Goal: Task Accomplishment & Management: Complete application form

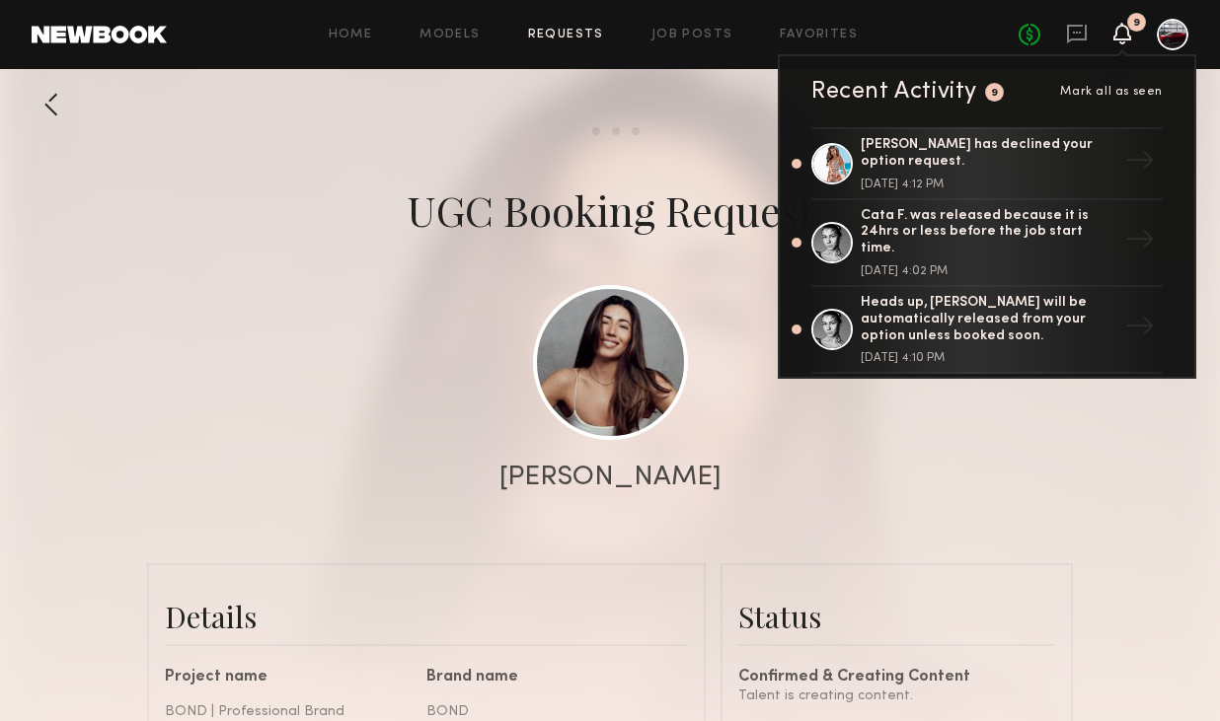
scroll to position [1067, 0]
click at [1070, 30] on icon at bounding box center [1077, 34] width 22 height 22
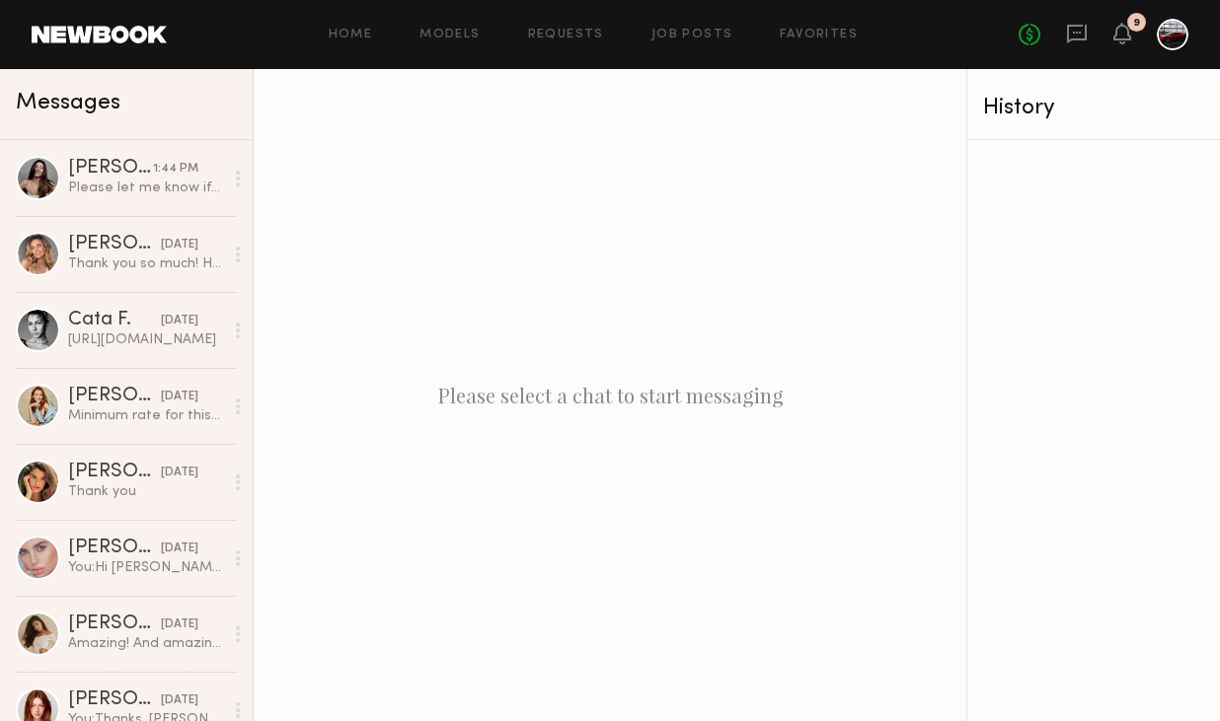
click at [649, 37] on div "Home Models Requests Job Posts Favorites Sign Out" at bounding box center [593, 35] width 852 height 13
click at [666, 36] on link "Job Posts" at bounding box center [692, 35] width 82 height 13
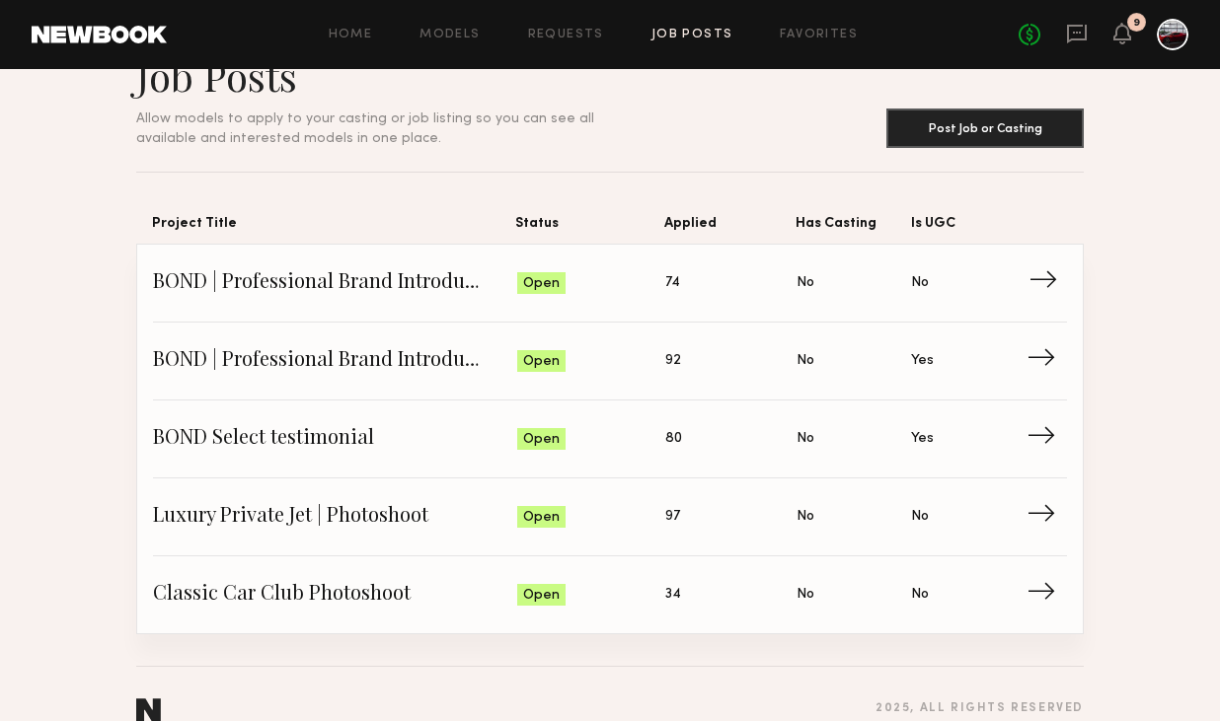
scroll to position [84, 0]
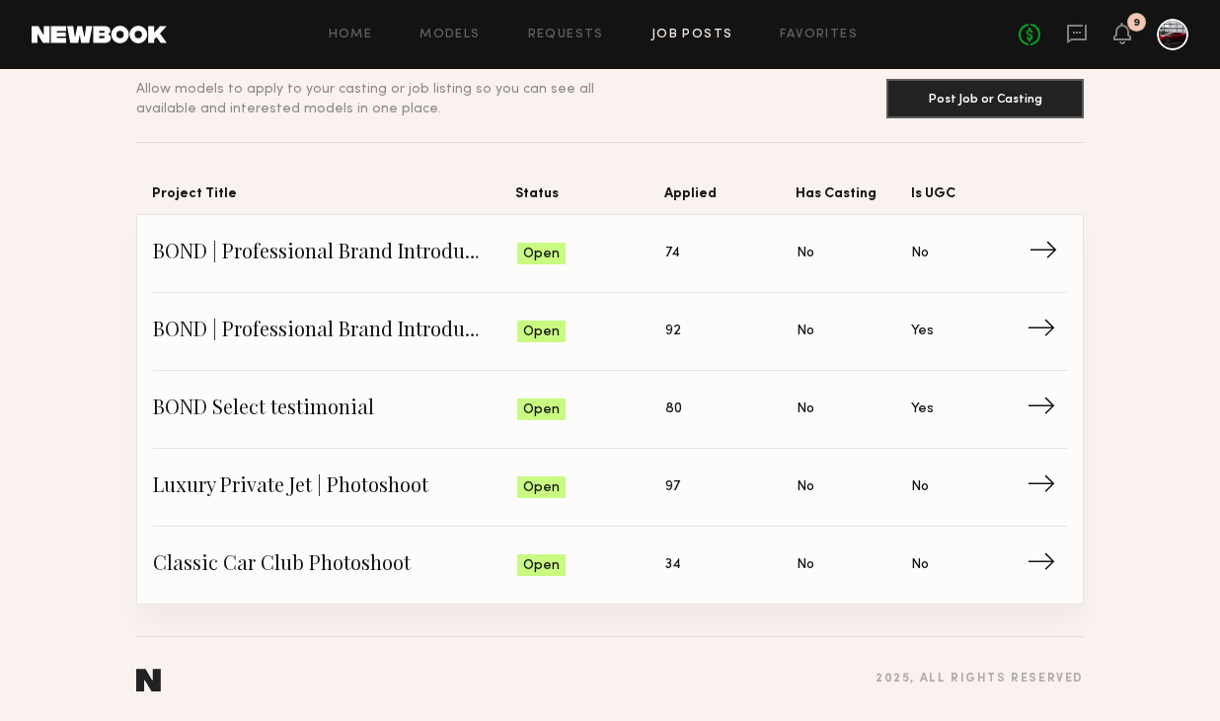
click at [370, 253] on span "BOND | Professional Brand Introduction Video" at bounding box center [335, 254] width 364 height 30
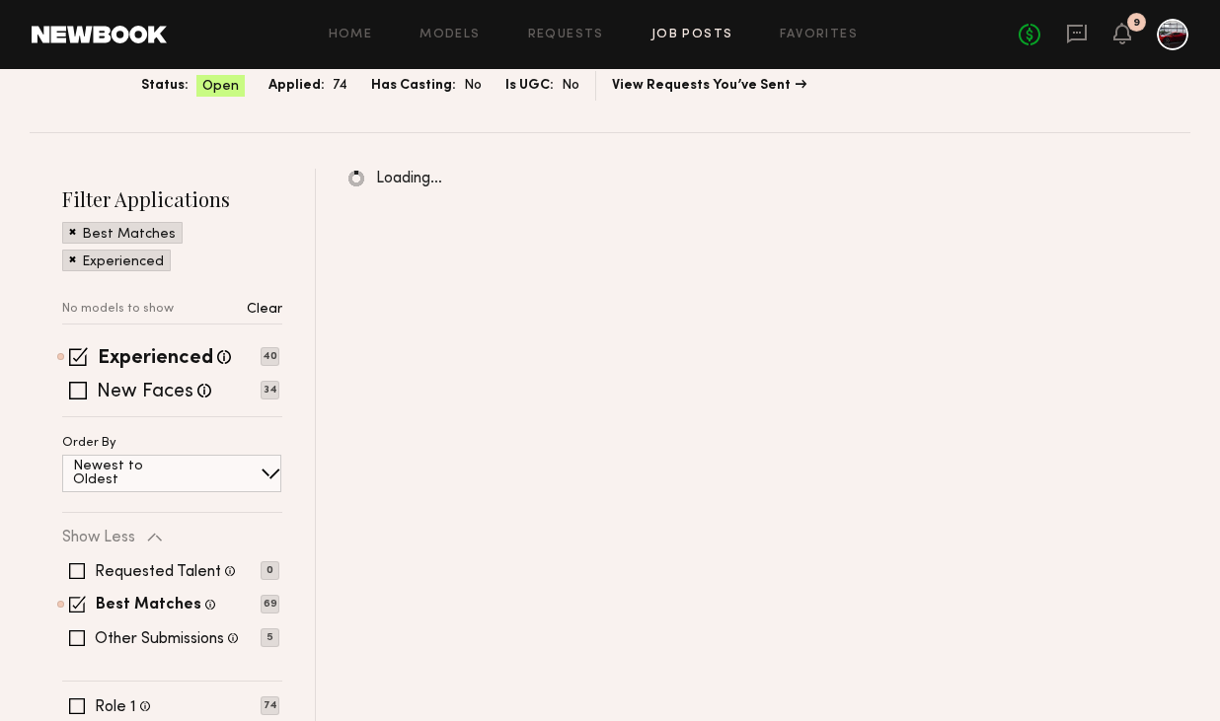
scroll to position [230, 0]
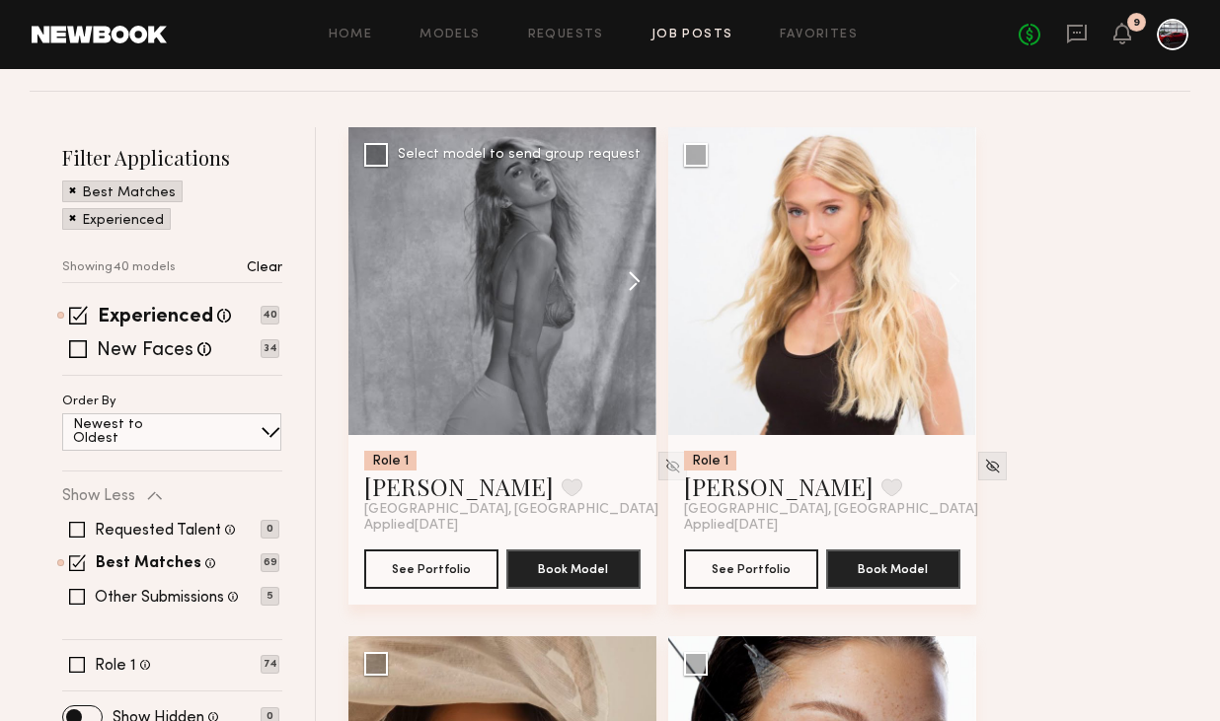
click at [638, 275] on button at bounding box center [624, 281] width 63 height 308
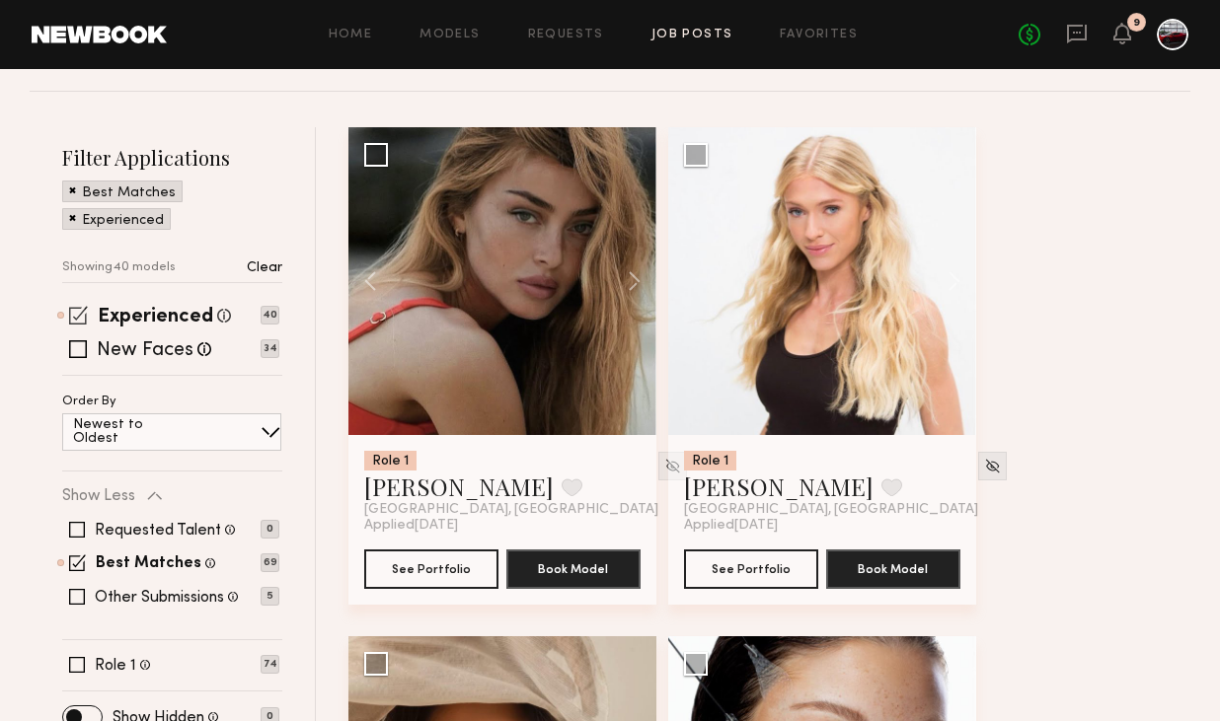
click at [81, 321] on span at bounding box center [78, 315] width 19 height 19
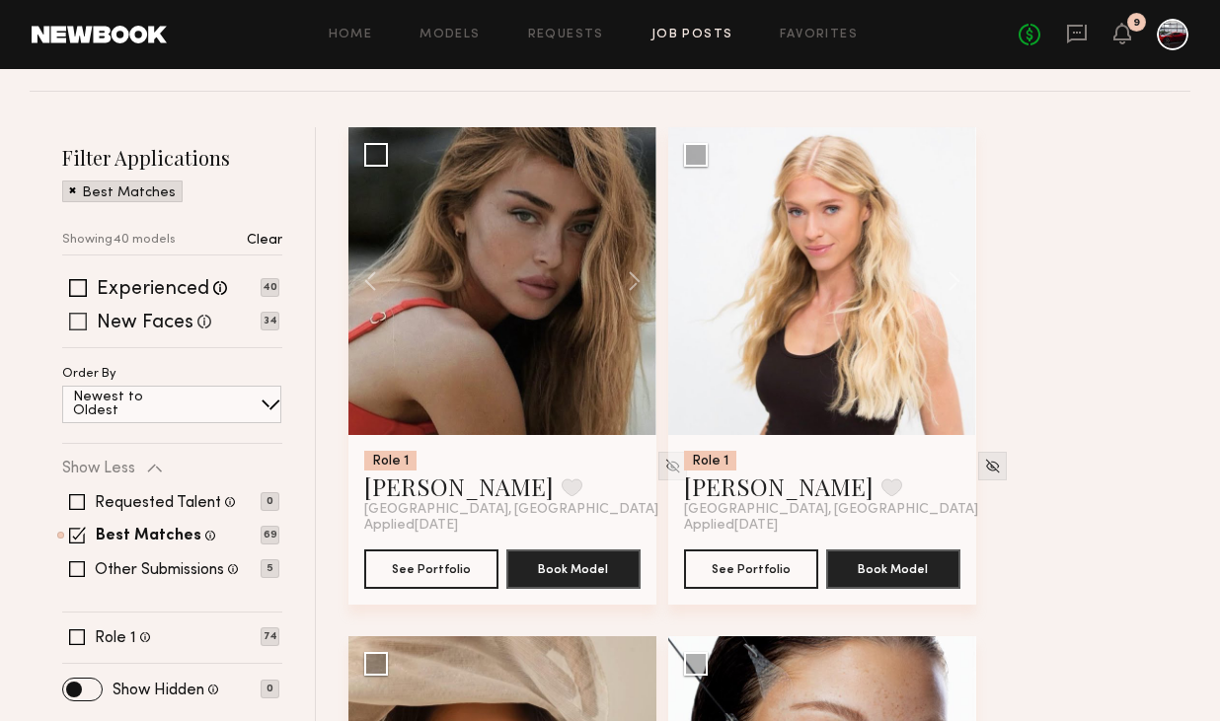
click at [75, 325] on span at bounding box center [78, 322] width 18 height 18
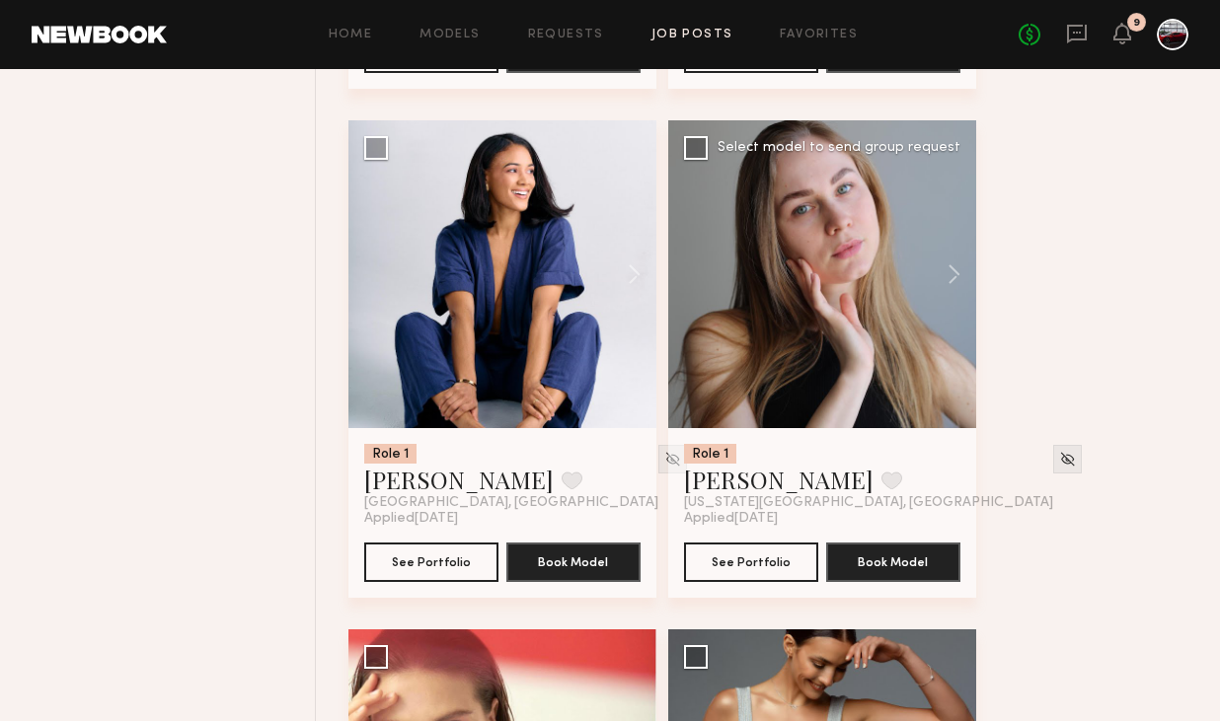
scroll to position [1715, 0]
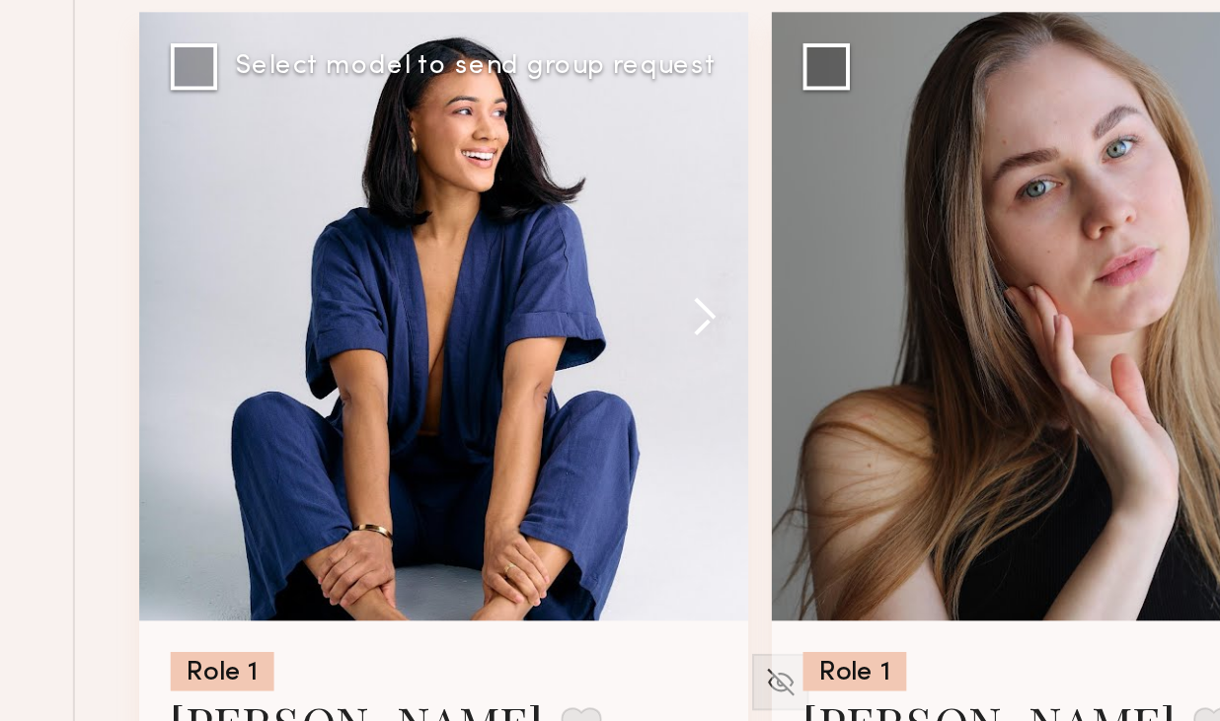
click at [635, 324] on button at bounding box center [624, 324] width 63 height 308
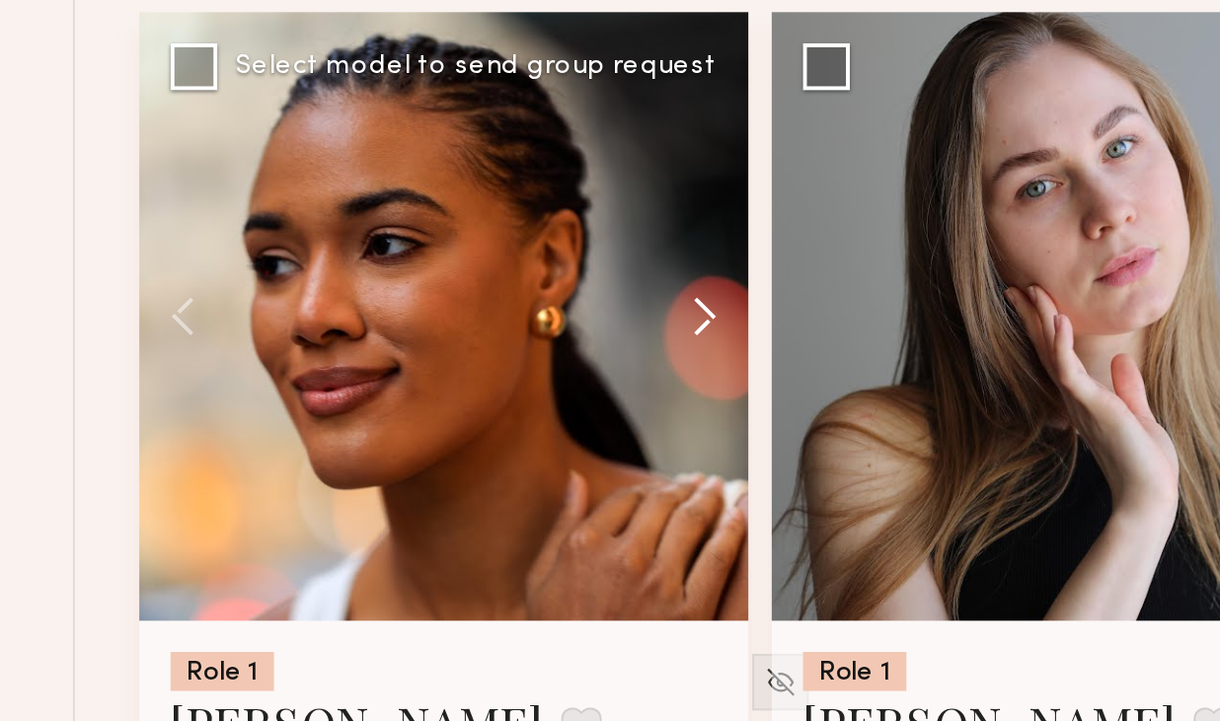
click at [635, 324] on button at bounding box center [624, 324] width 63 height 308
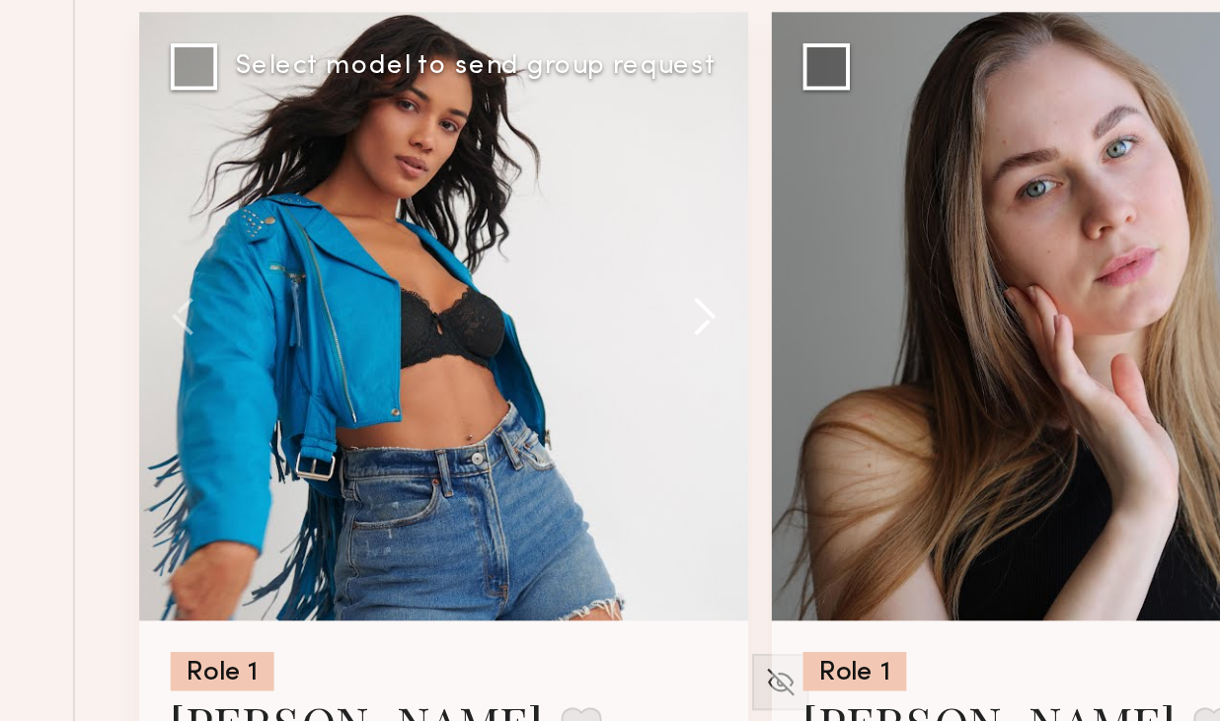
click at [635, 325] on button at bounding box center [624, 324] width 63 height 308
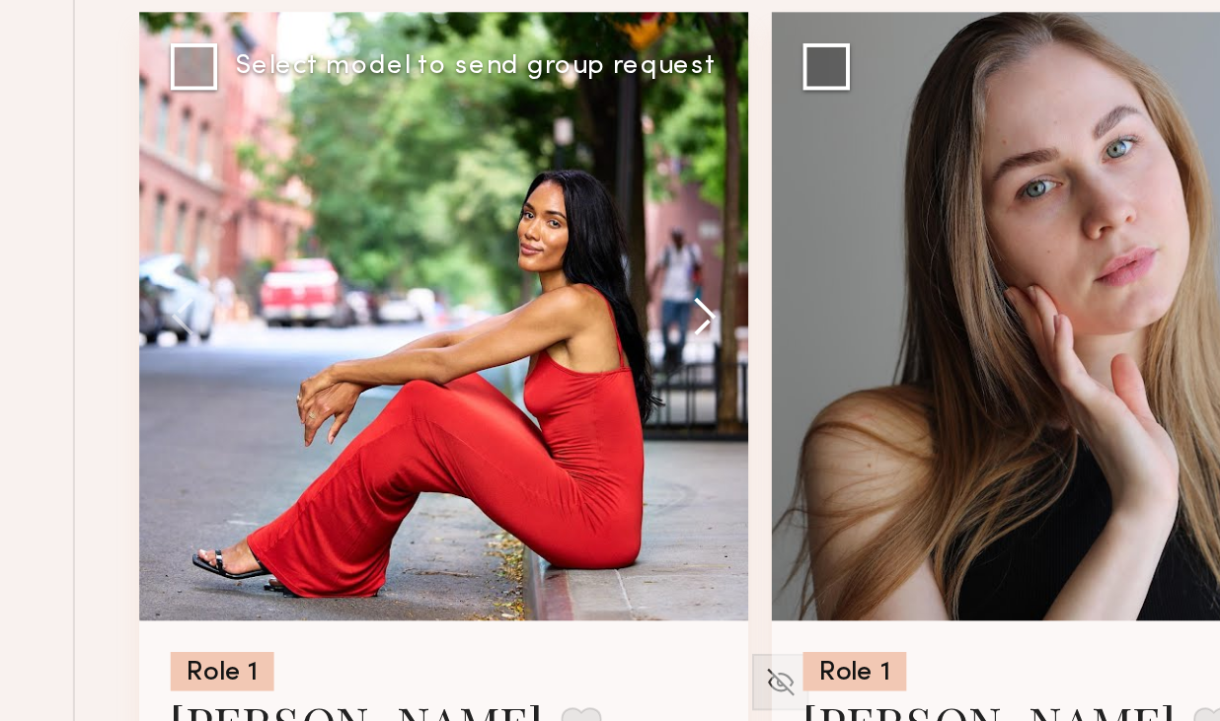
click at [635, 325] on button at bounding box center [624, 324] width 63 height 308
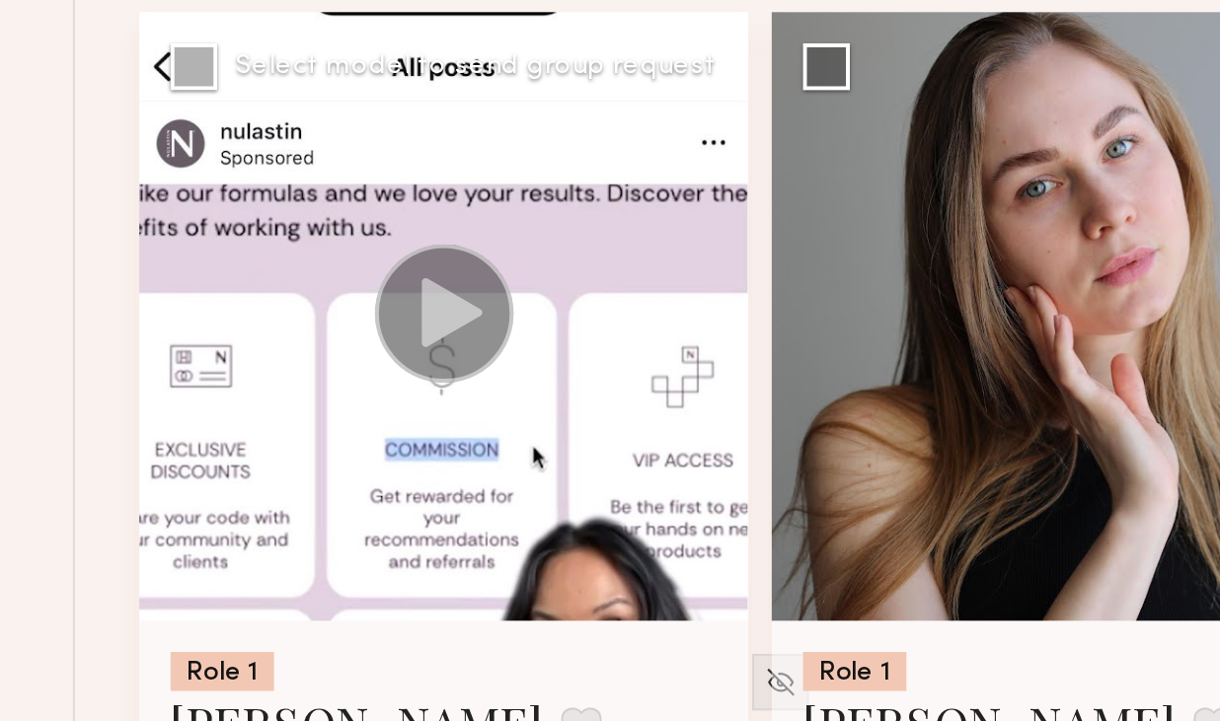
click at [635, 325] on button at bounding box center [624, 324] width 63 height 308
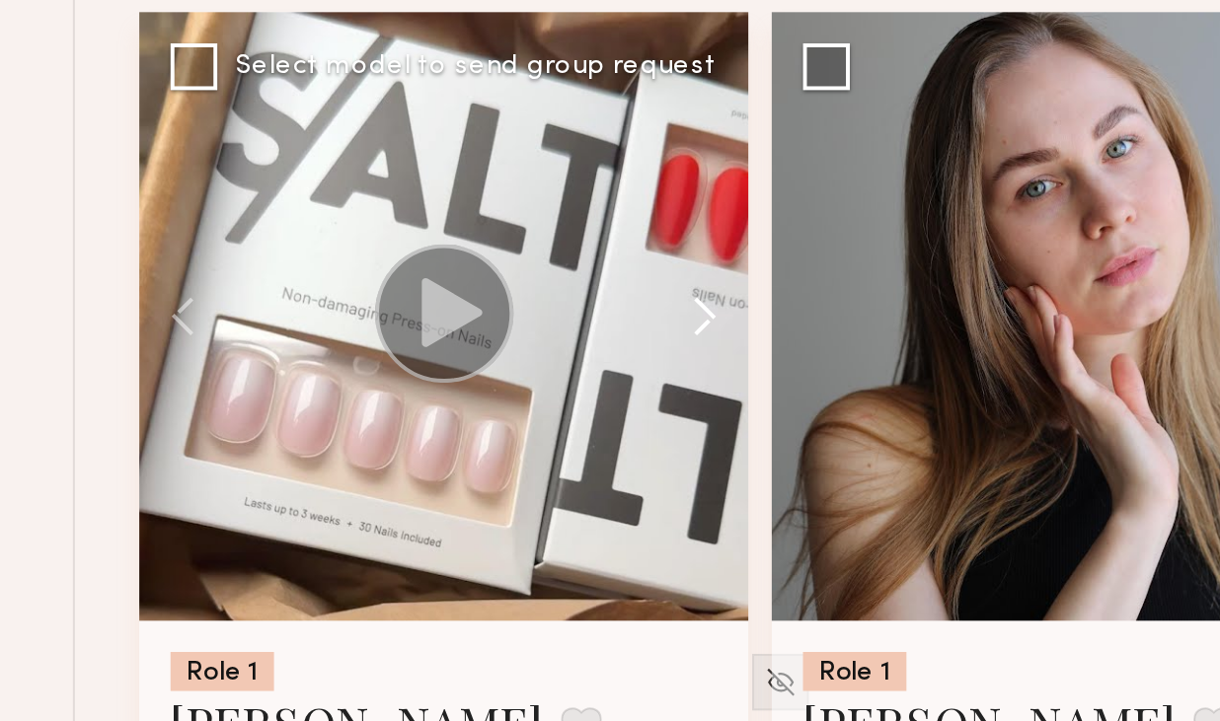
click at [635, 325] on button at bounding box center [624, 324] width 63 height 308
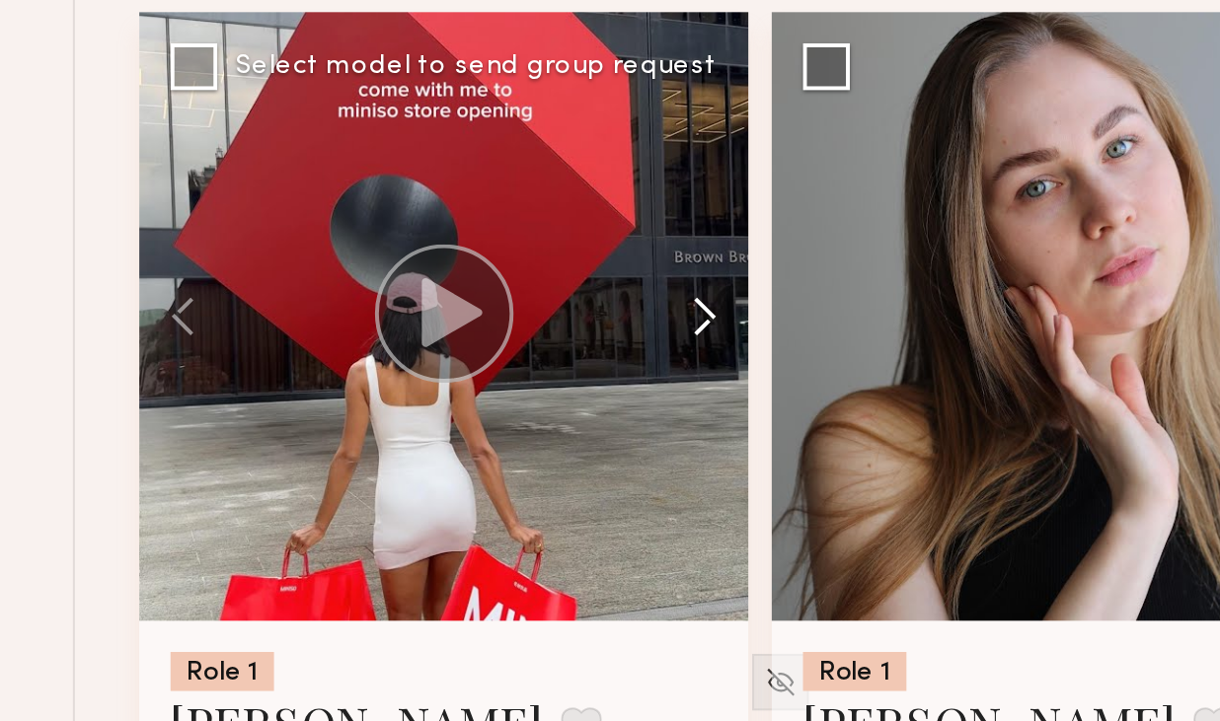
click at [635, 326] on button at bounding box center [624, 324] width 63 height 308
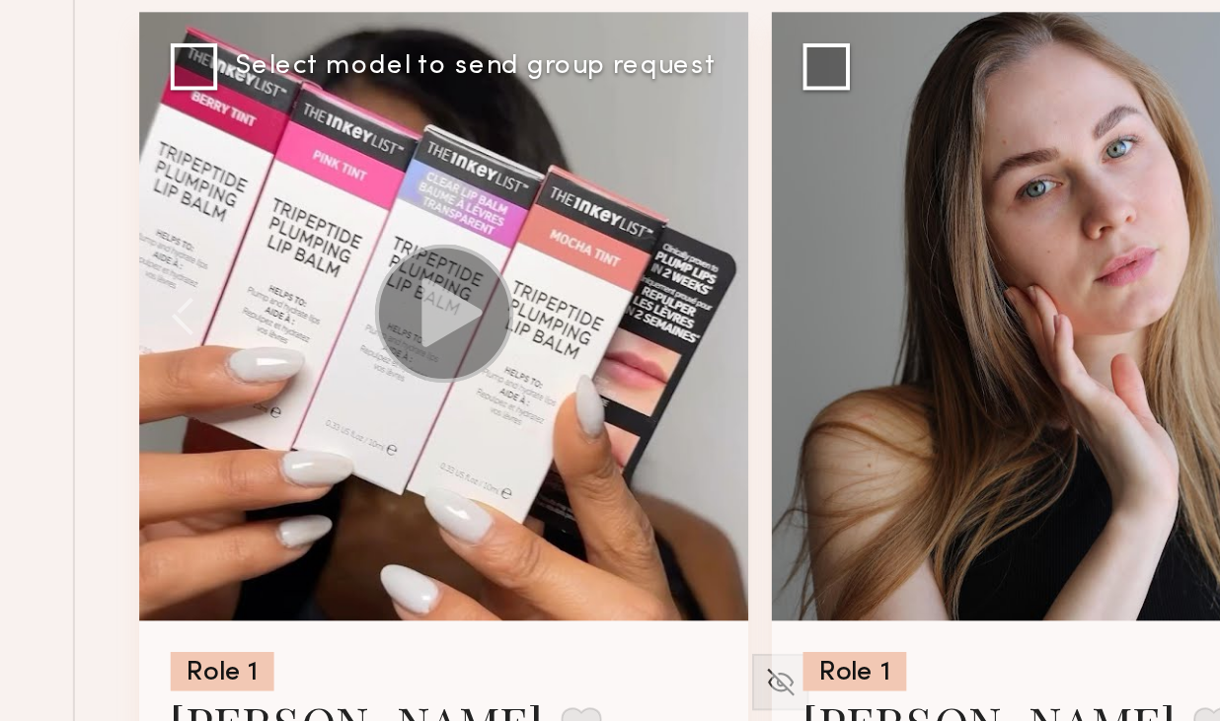
click at [635, 327] on div at bounding box center [502, 324] width 308 height 308
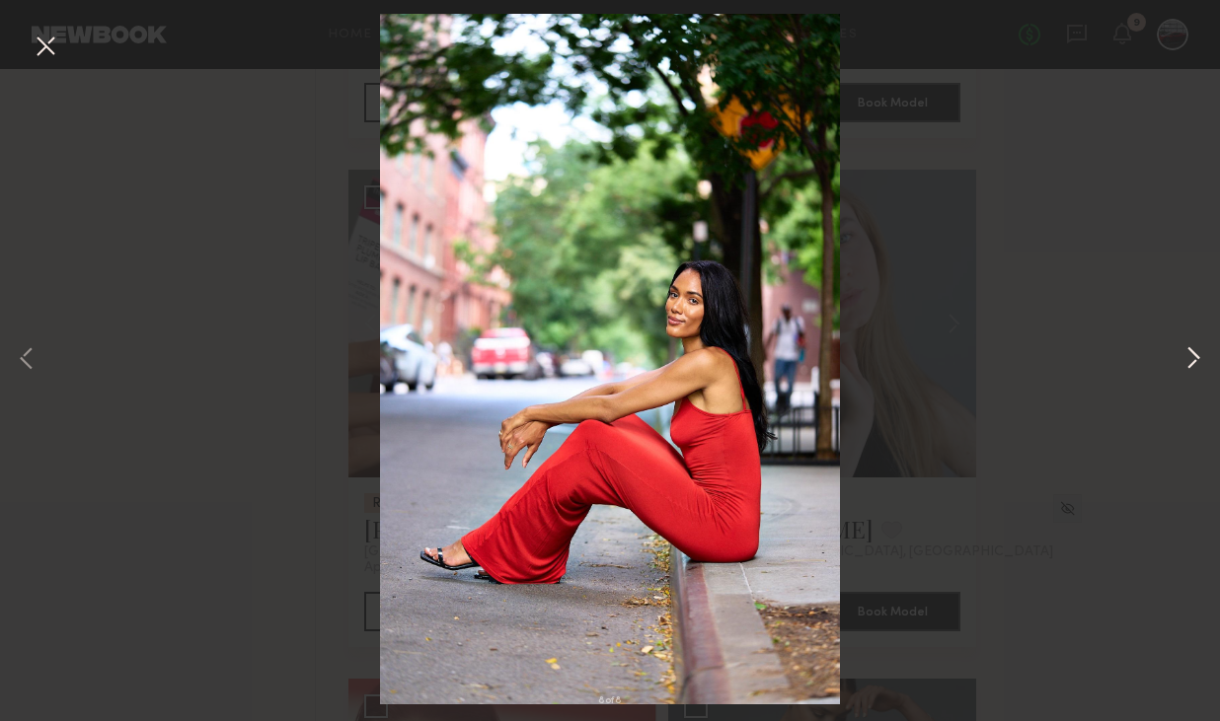
click at [1186, 355] on button at bounding box center [1193, 360] width 24 height 577
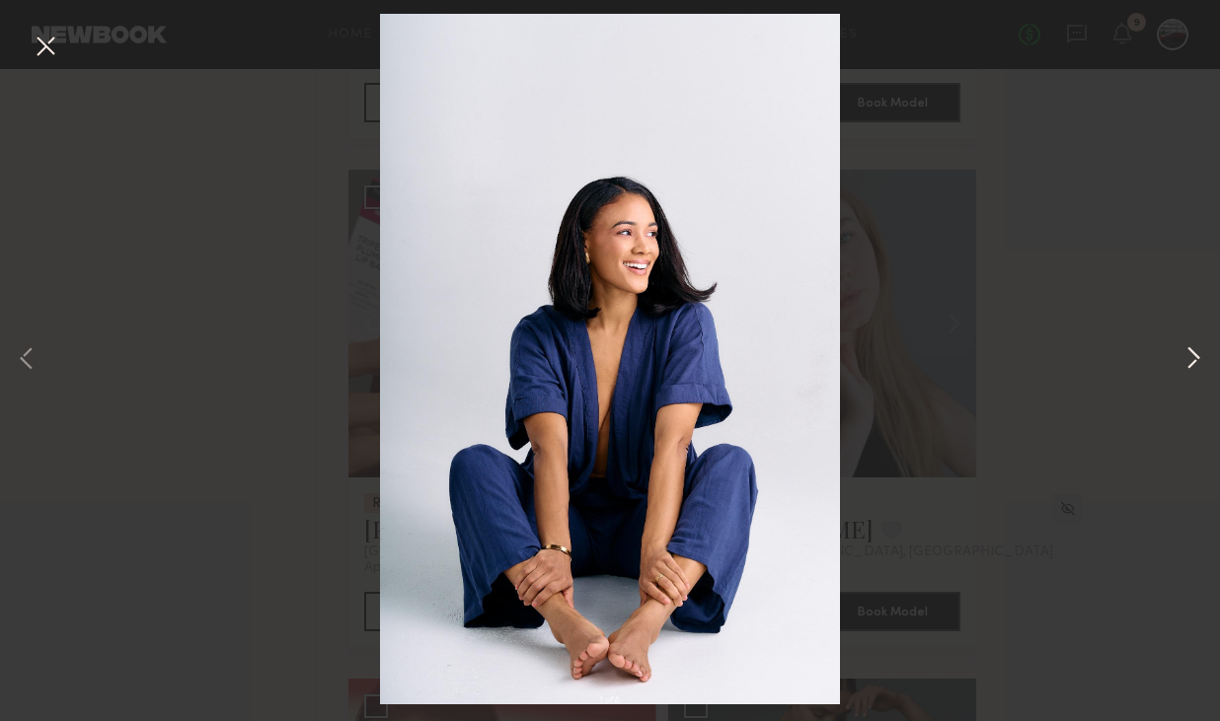
click at [1186, 355] on button at bounding box center [1193, 360] width 24 height 577
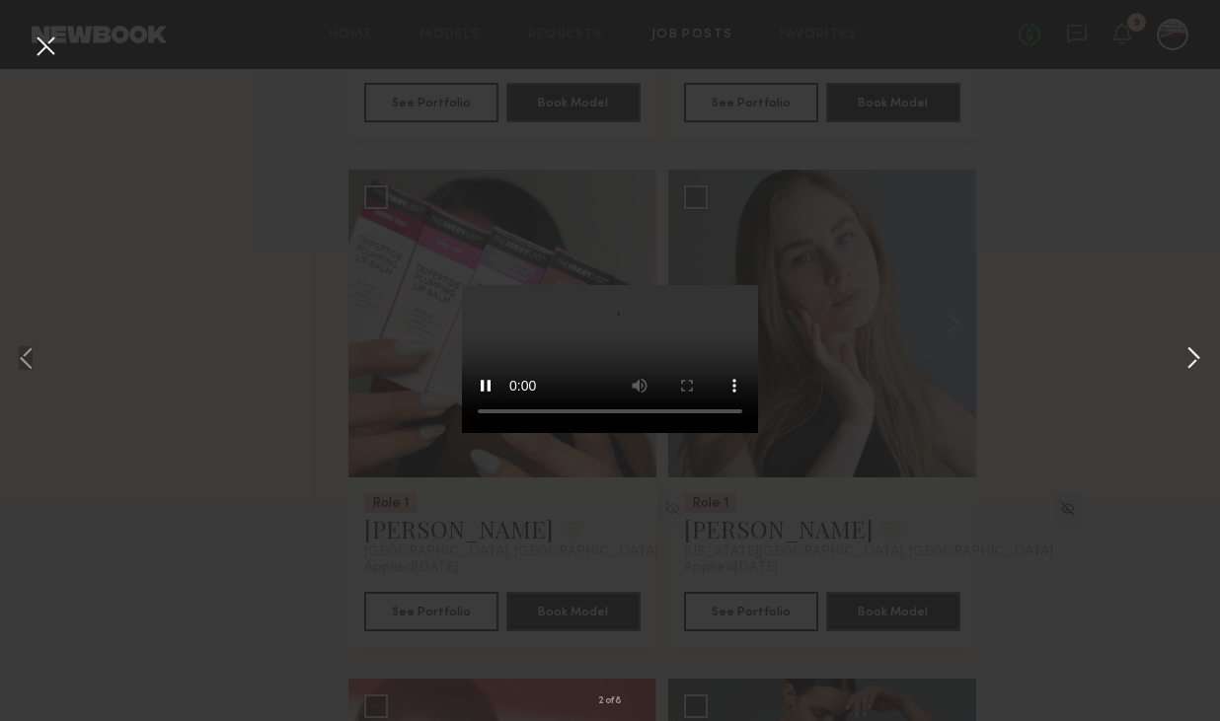
click at [1186, 356] on button at bounding box center [1193, 360] width 24 height 577
click at [24, 356] on button at bounding box center [27, 360] width 24 height 577
click at [943, 254] on div "2 of 8" at bounding box center [610, 360] width 1220 height 721
click at [50, 49] on button at bounding box center [46, 48] width 32 height 36
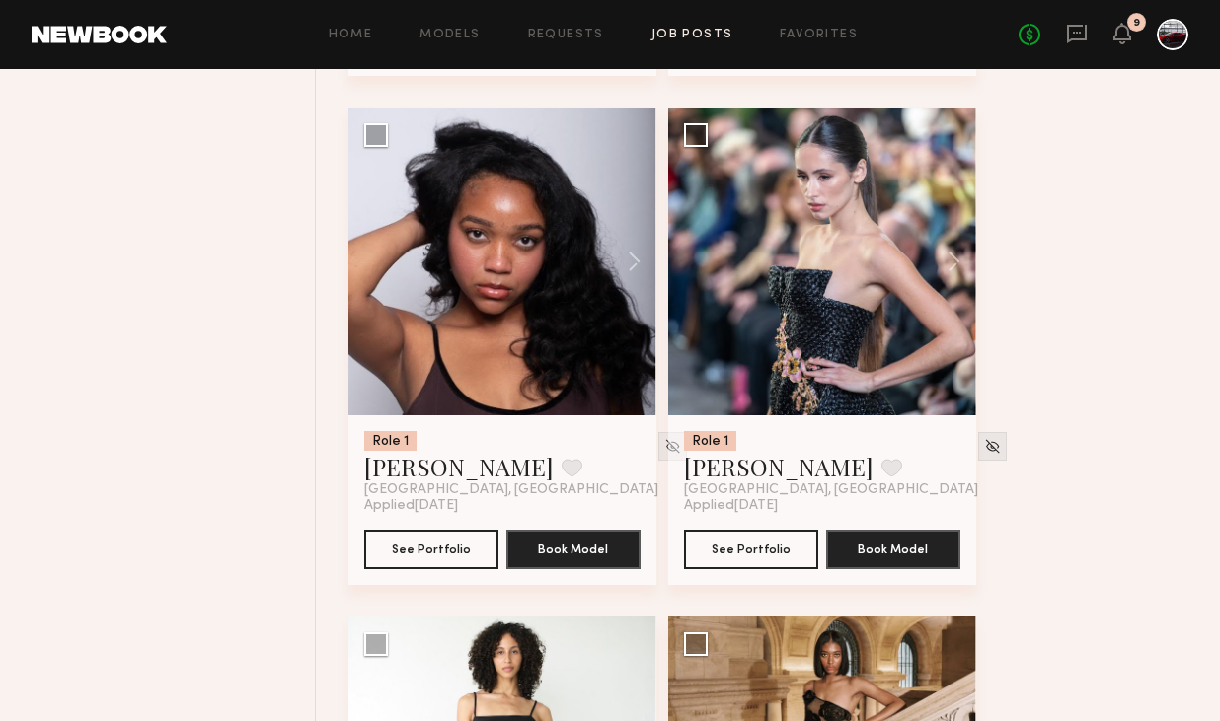
scroll to position [5312, 0]
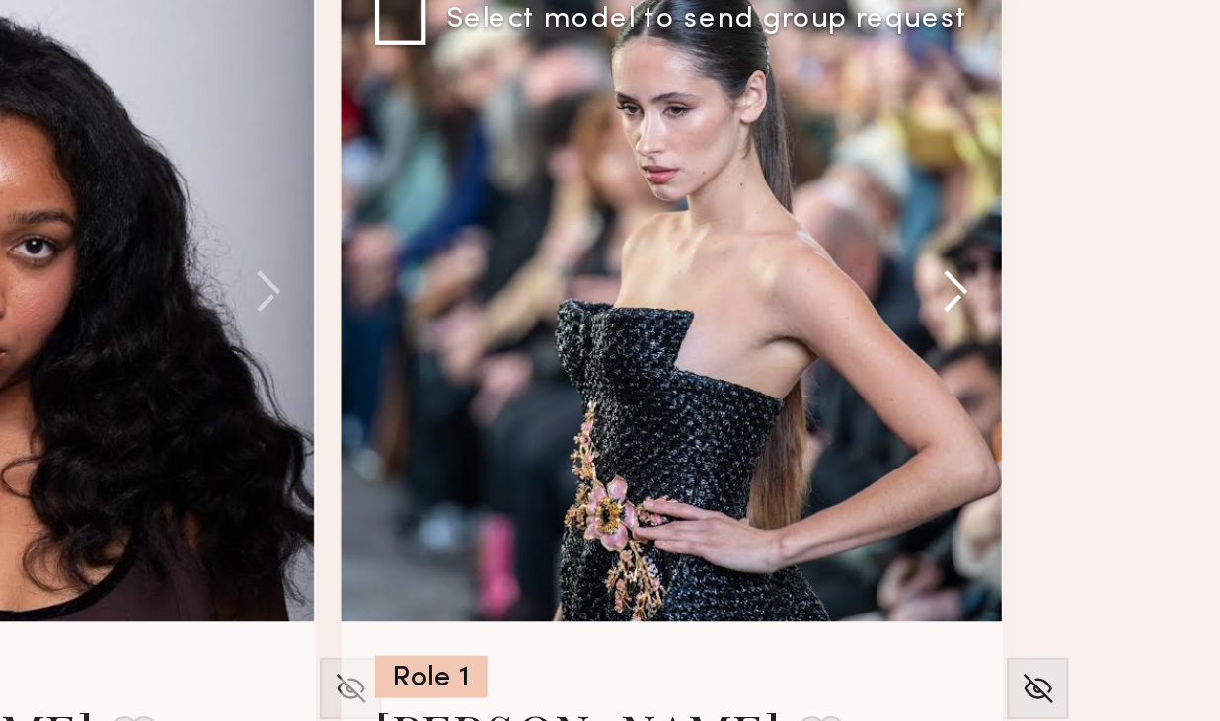
click at [952, 290] on button at bounding box center [944, 291] width 63 height 308
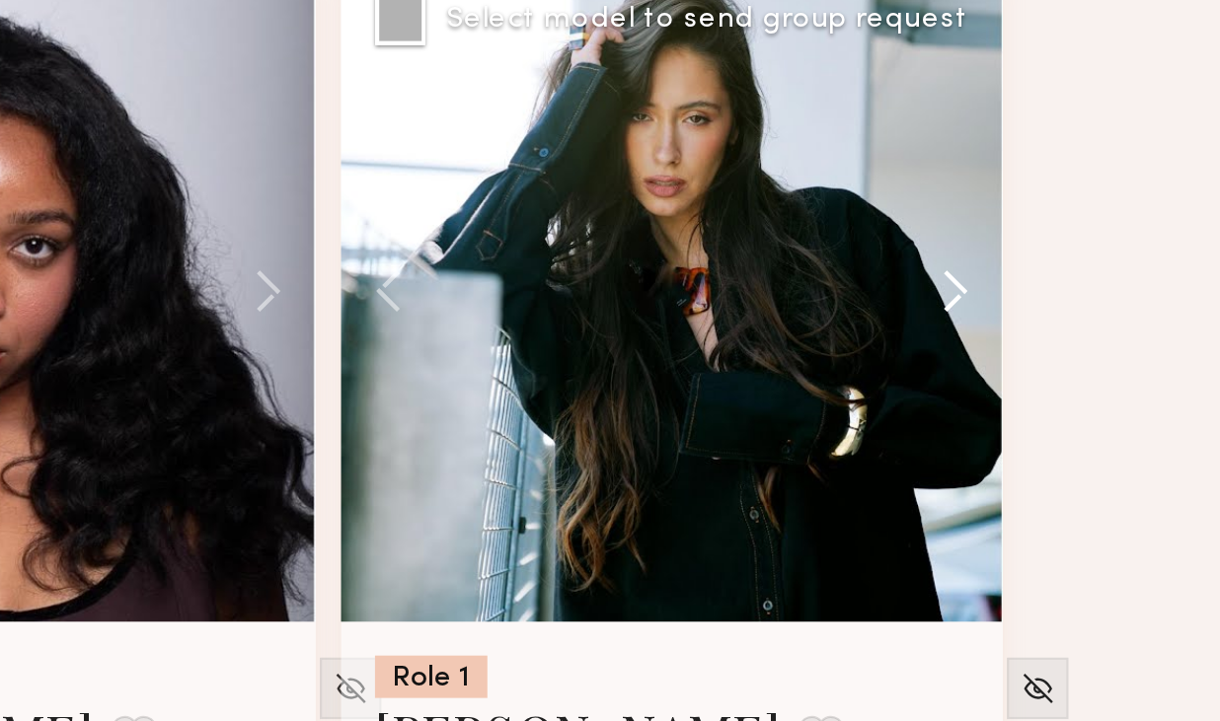
click at [952, 291] on button at bounding box center [944, 291] width 63 height 308
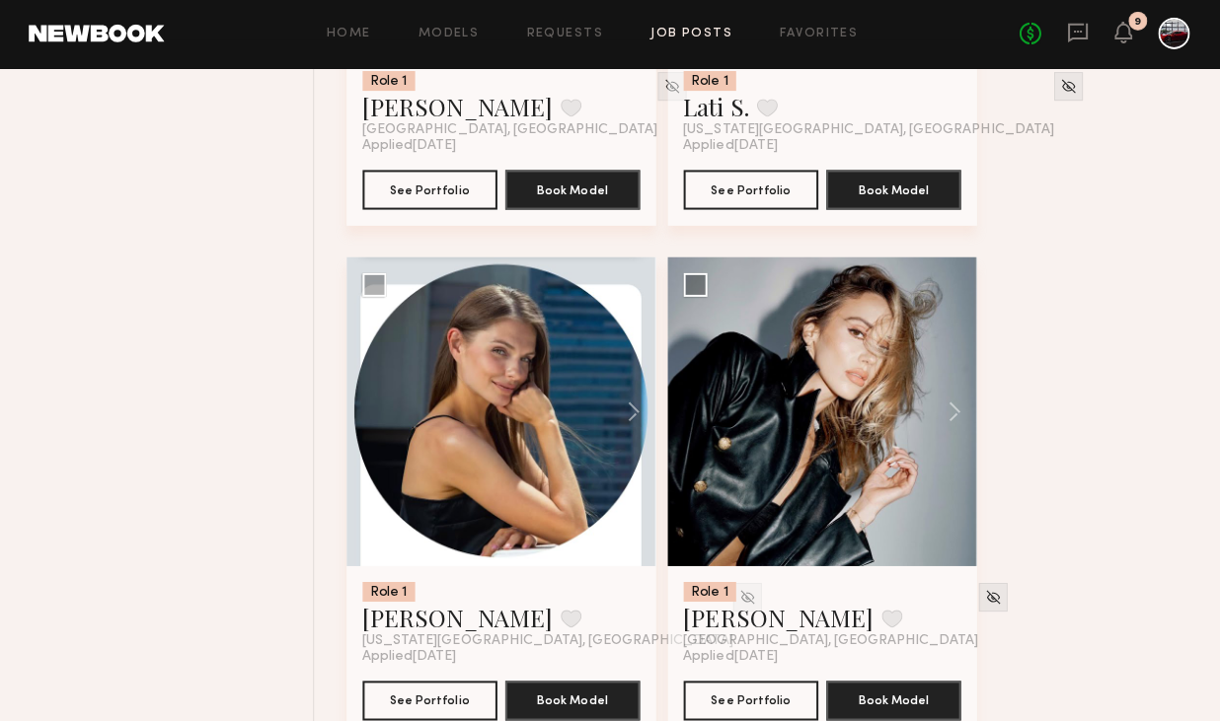
scroll to position [6210, 0]
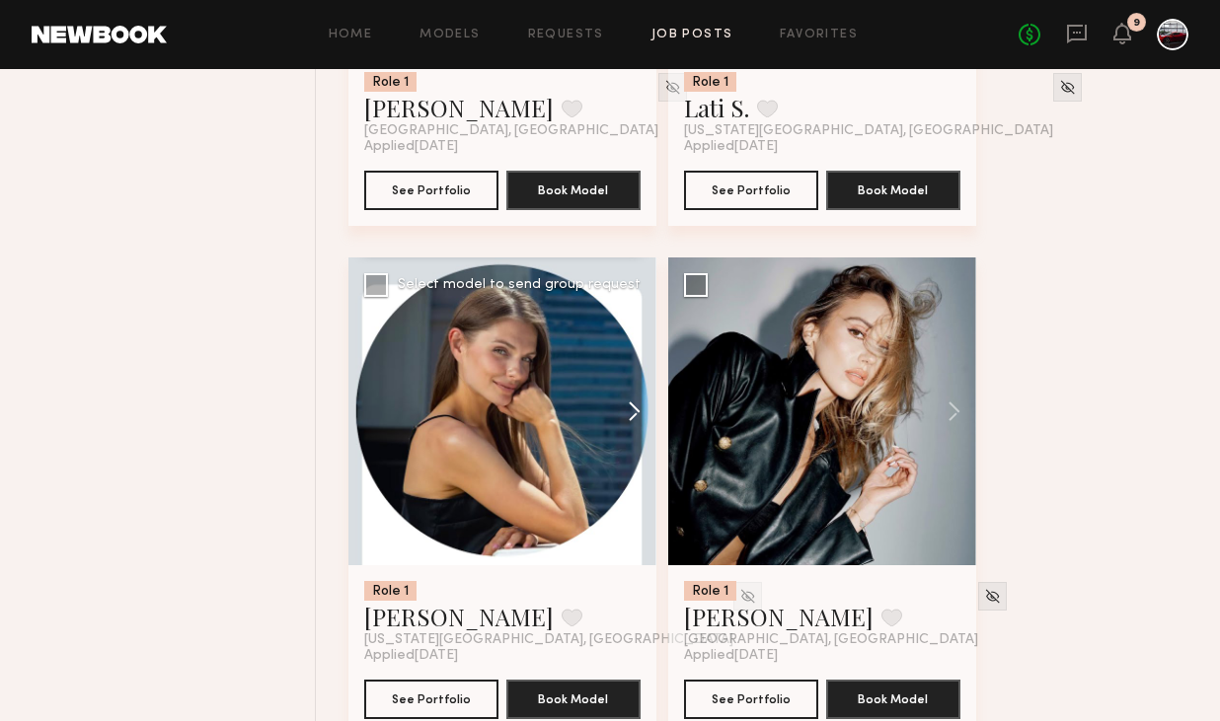
click at [635, 416] on button at bounding box center [624, 412] width 63 height 308
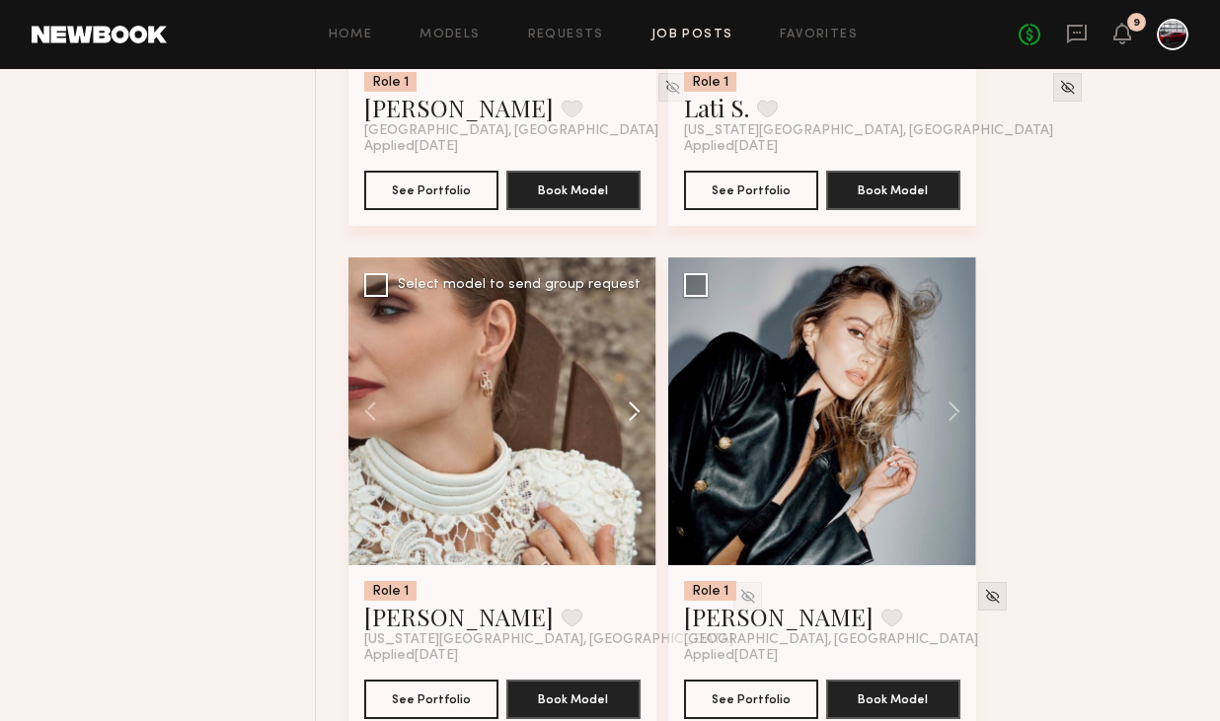
click at [635, 417] on button at bounding box center [624, 412] width 63 height 308
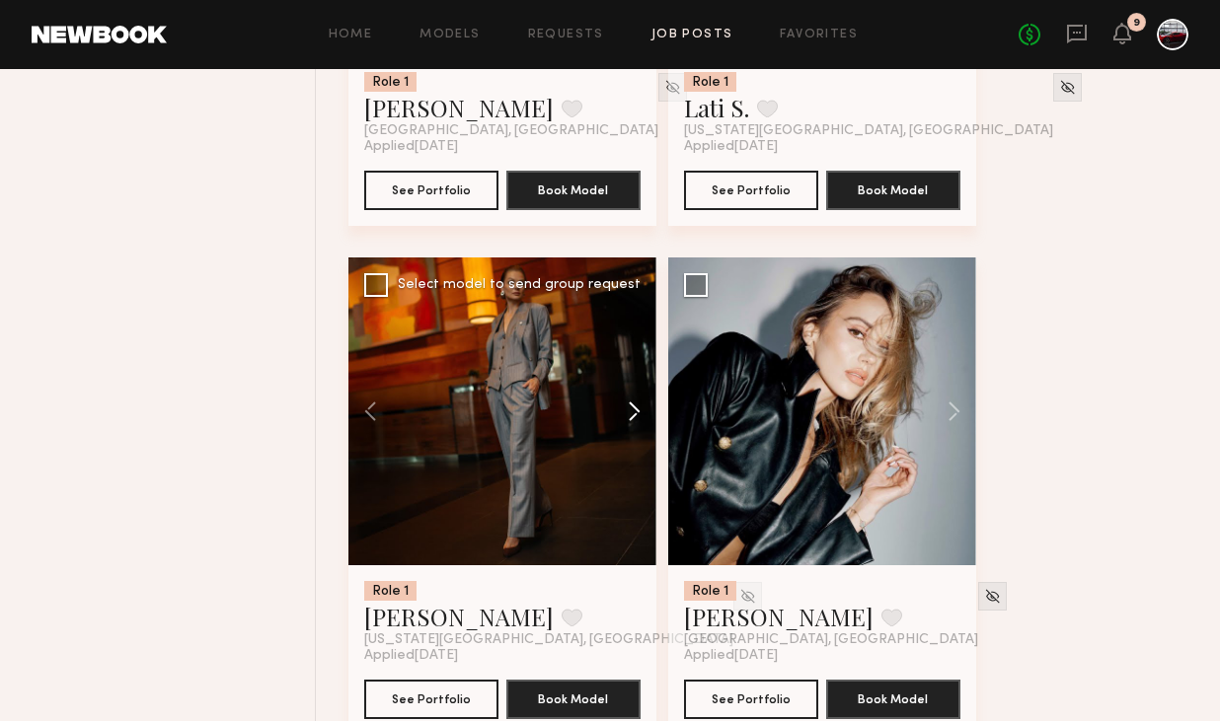
click at [634, 420] on button at bounding box center [624, 412] width 63 height 308
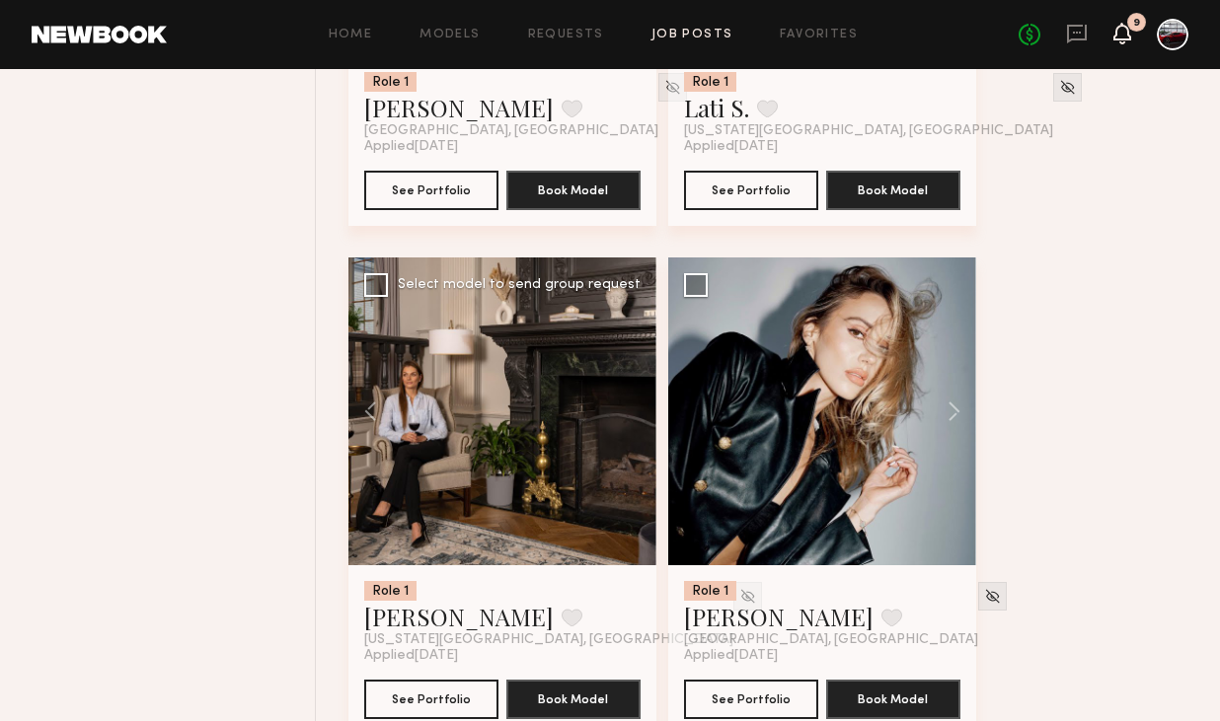
click at [1125, 37] on icon at bounding box center [1122, 33] width 16 height 14
